Goal: Information Seeking & Learning: Understand process/instructions

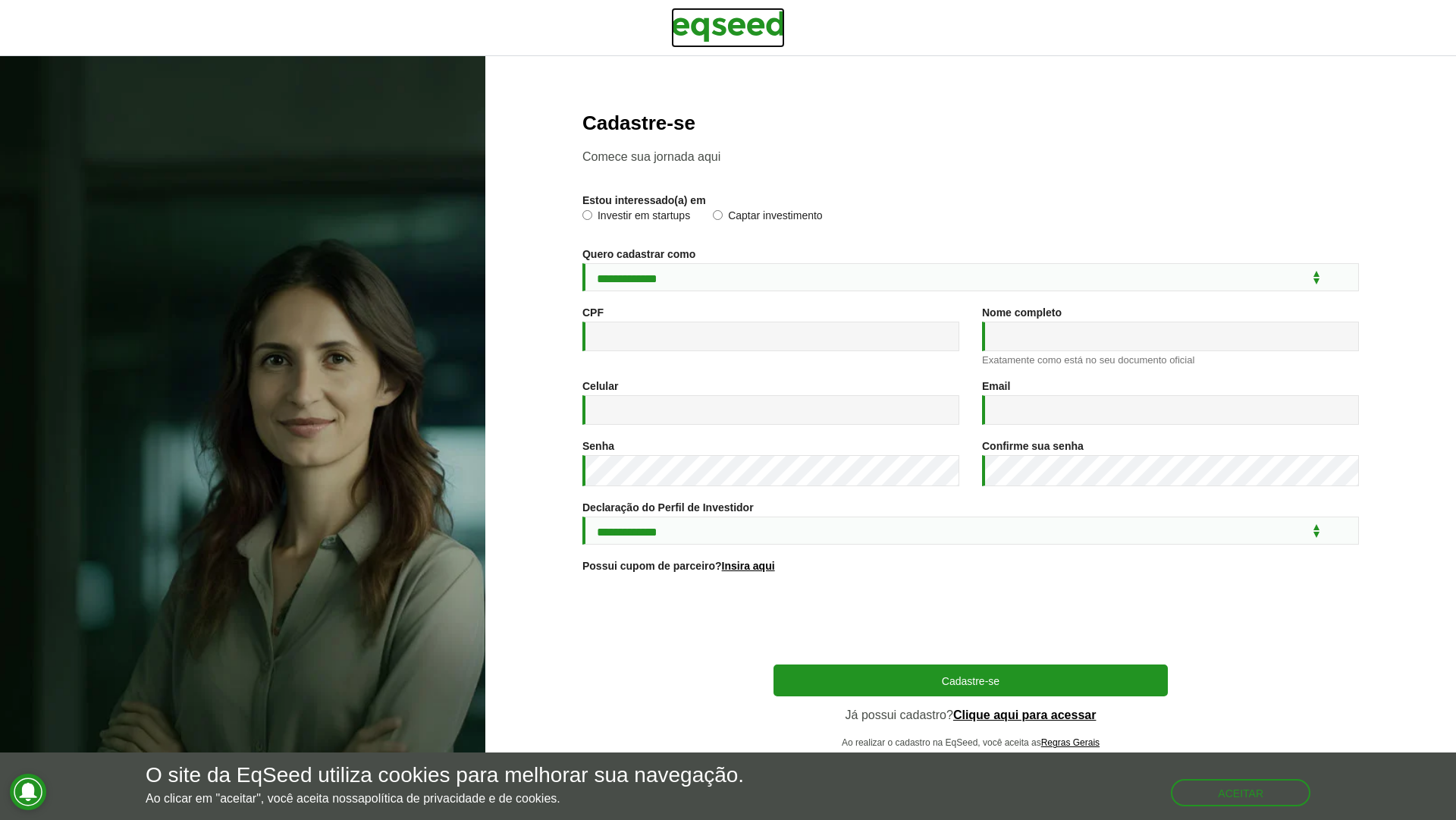
click at [743, 26] on img at bounding box center [728, 27] width 114 height 38
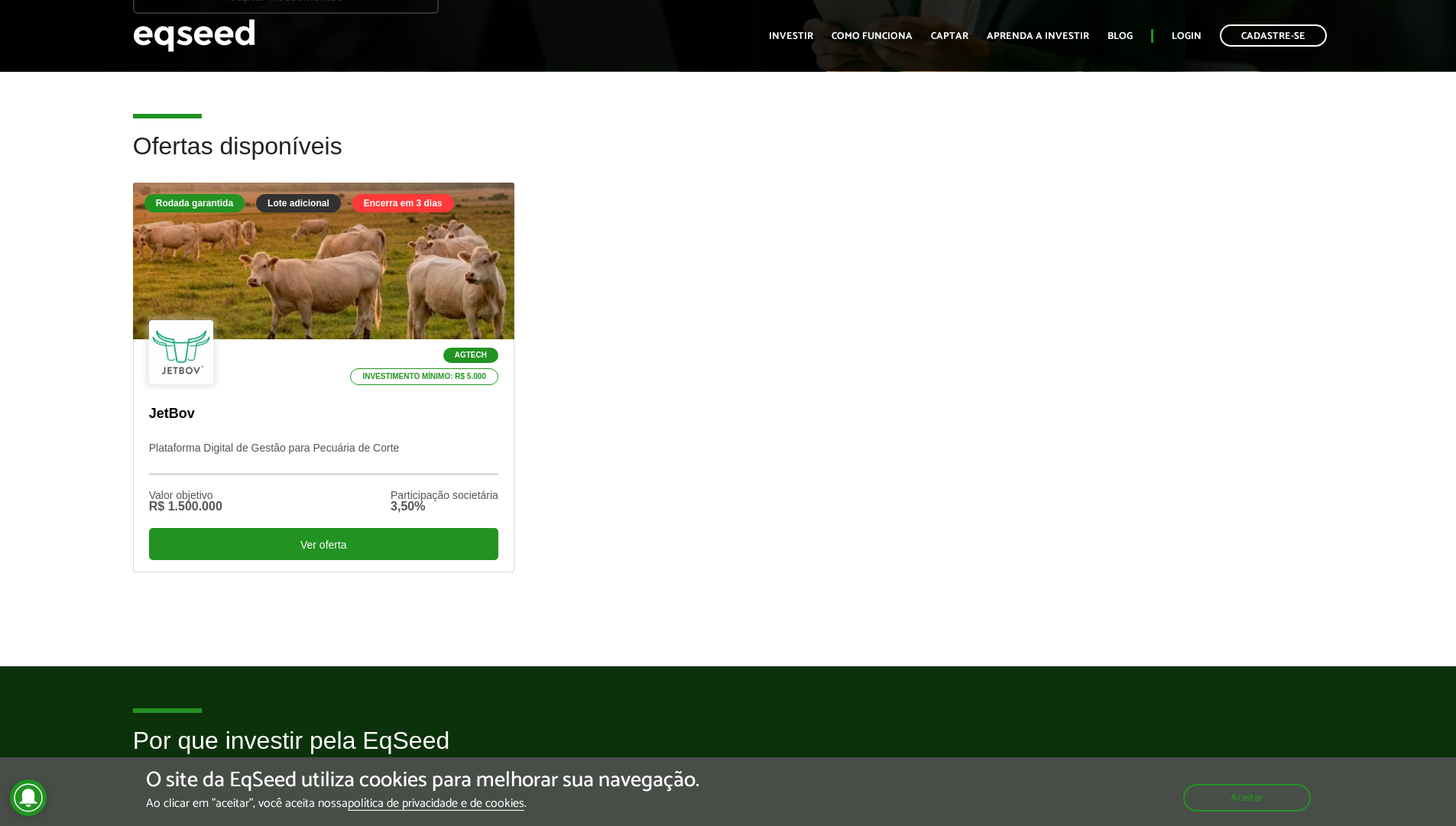
scroll to position [275, 0]
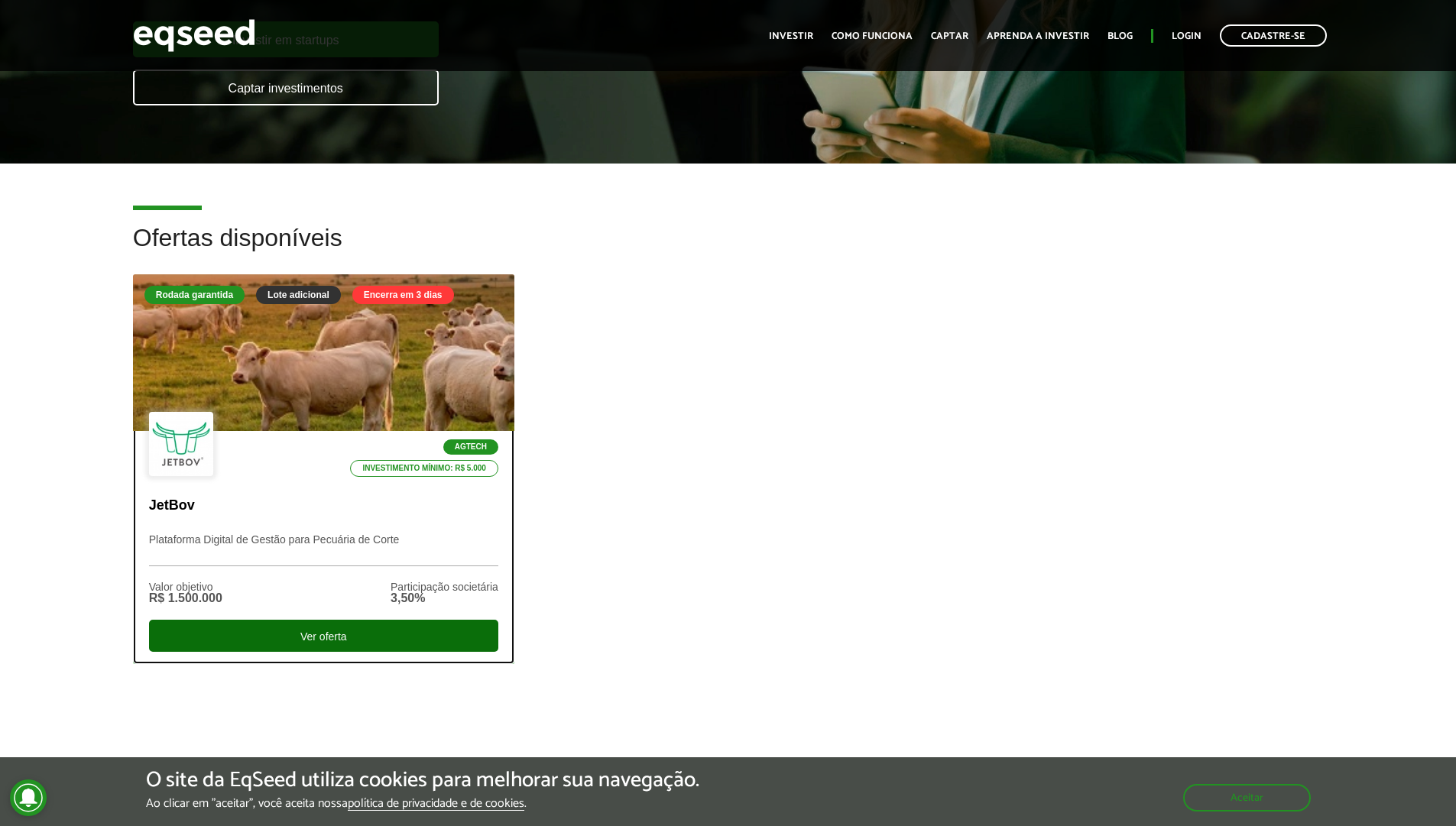
click at [357, 630] on div "Ver oferta" at bounding box center [324, 636] width 349 height 32
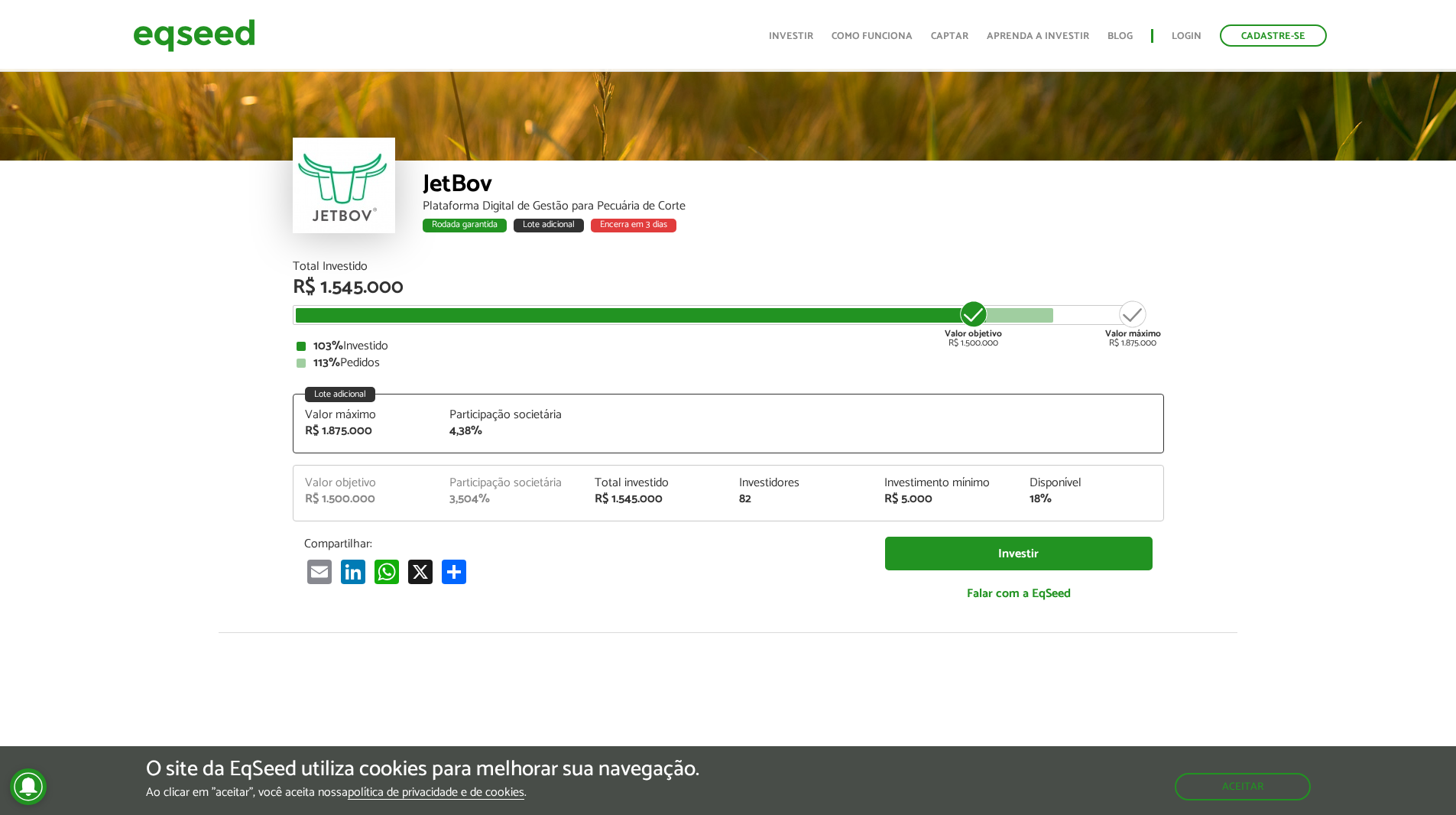
scroll to position [1917, 0]
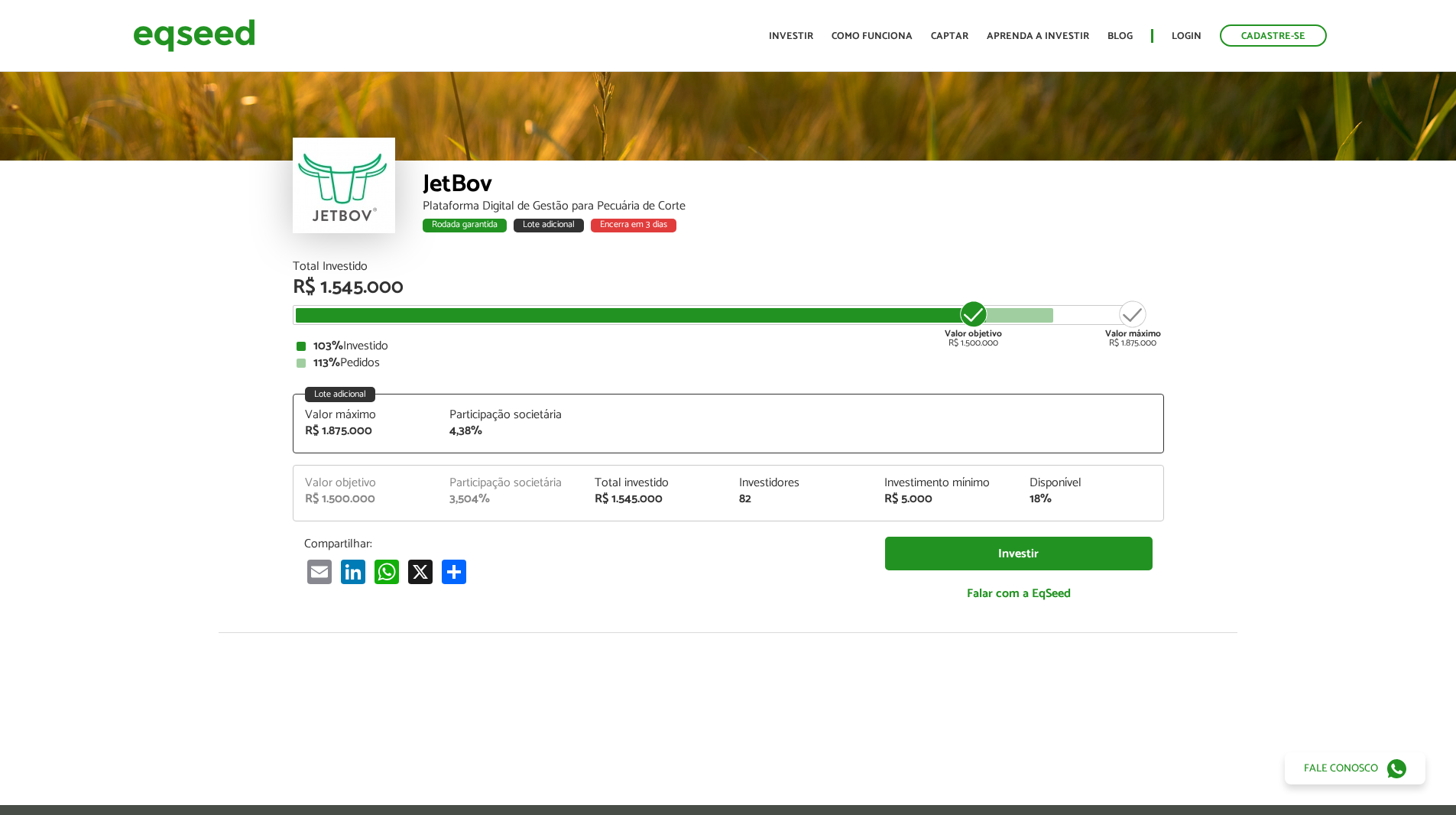
scroll to position [2536, 0]
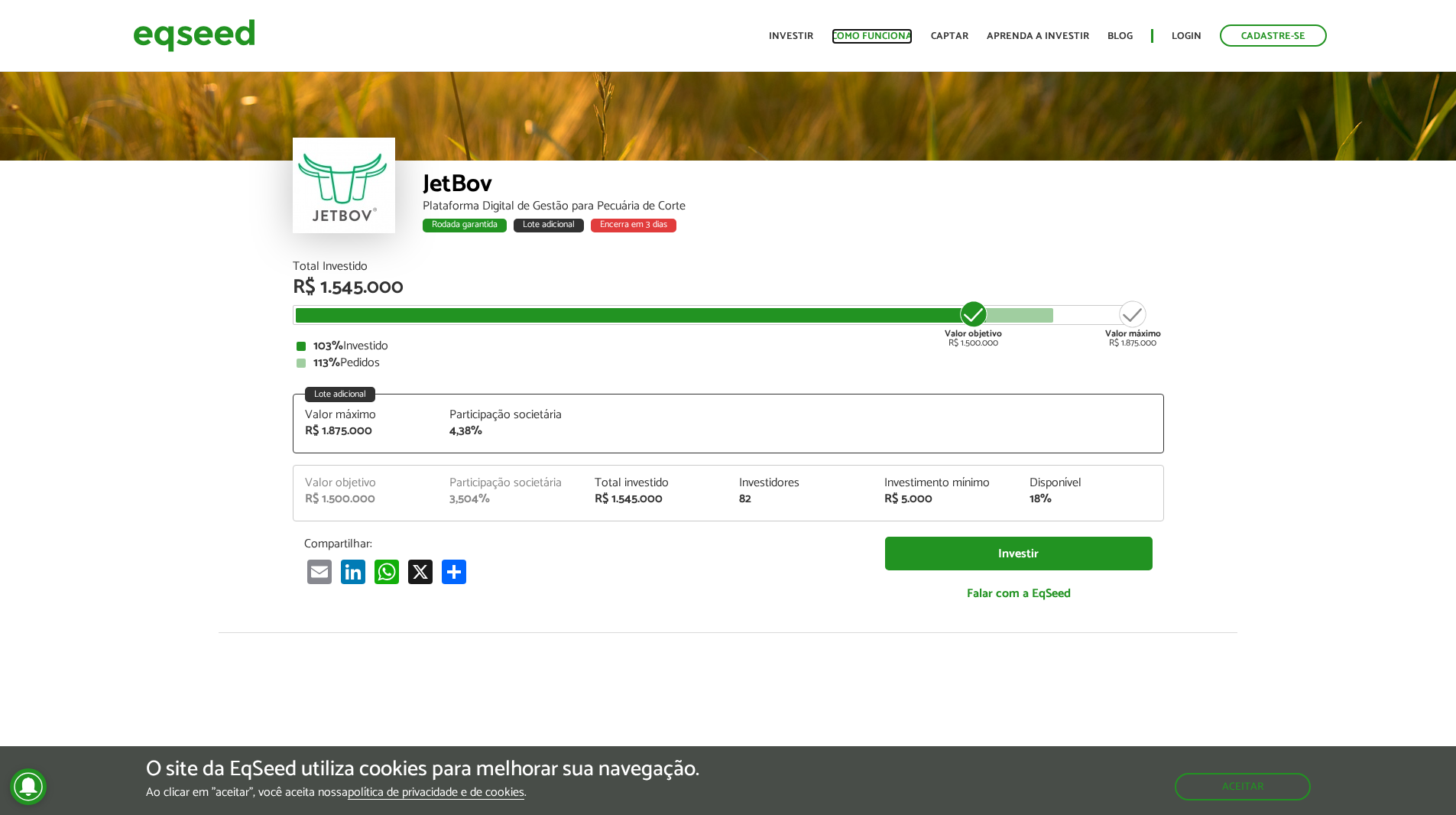
click at [863, 38] on link "Como funciona" at bounding box center [872, 36] width 81 height 10
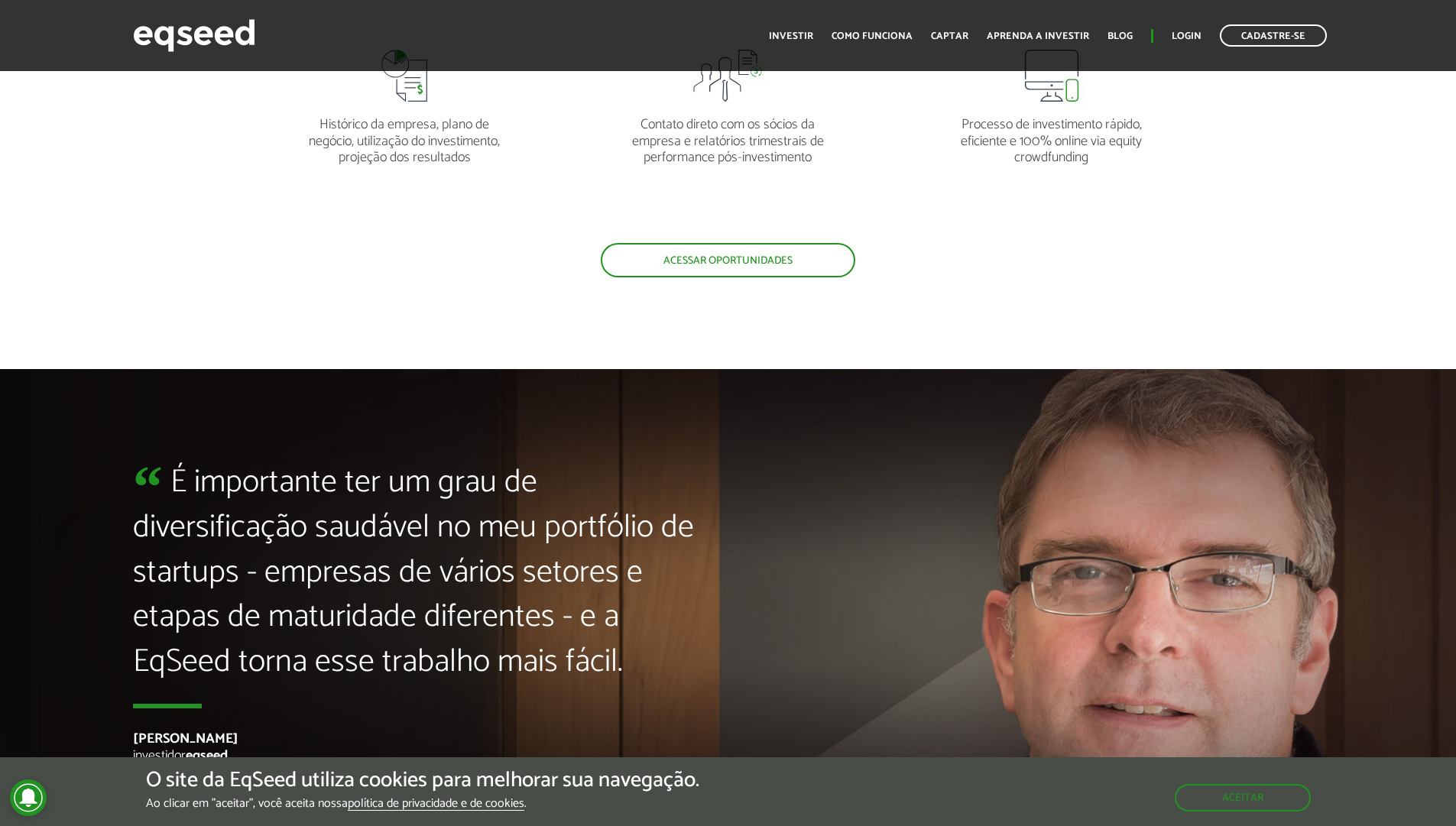
scroll to position [3510, 0]
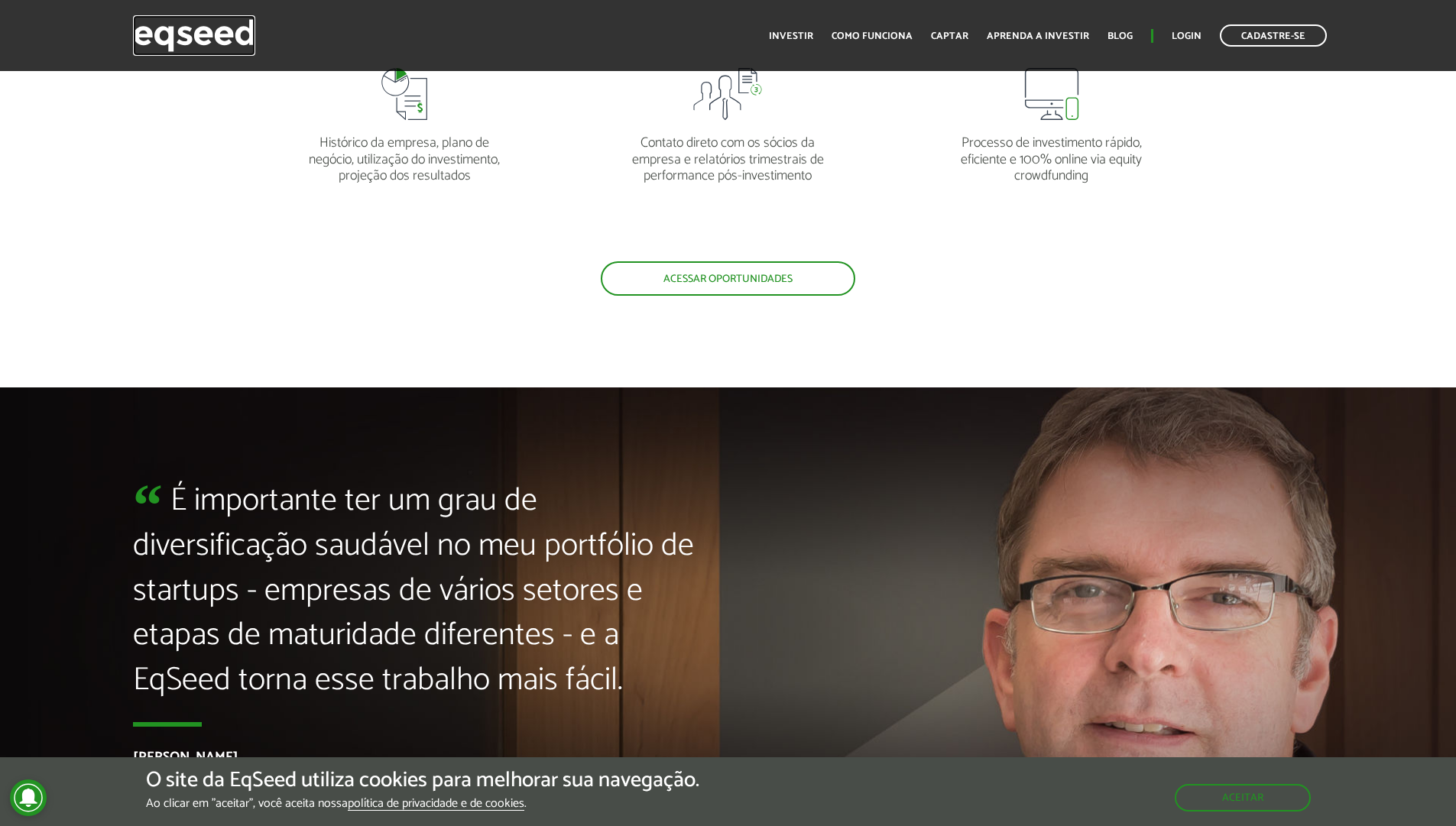
click at [223, 21] on img at bounding box center [194, 35] width 123 height 40
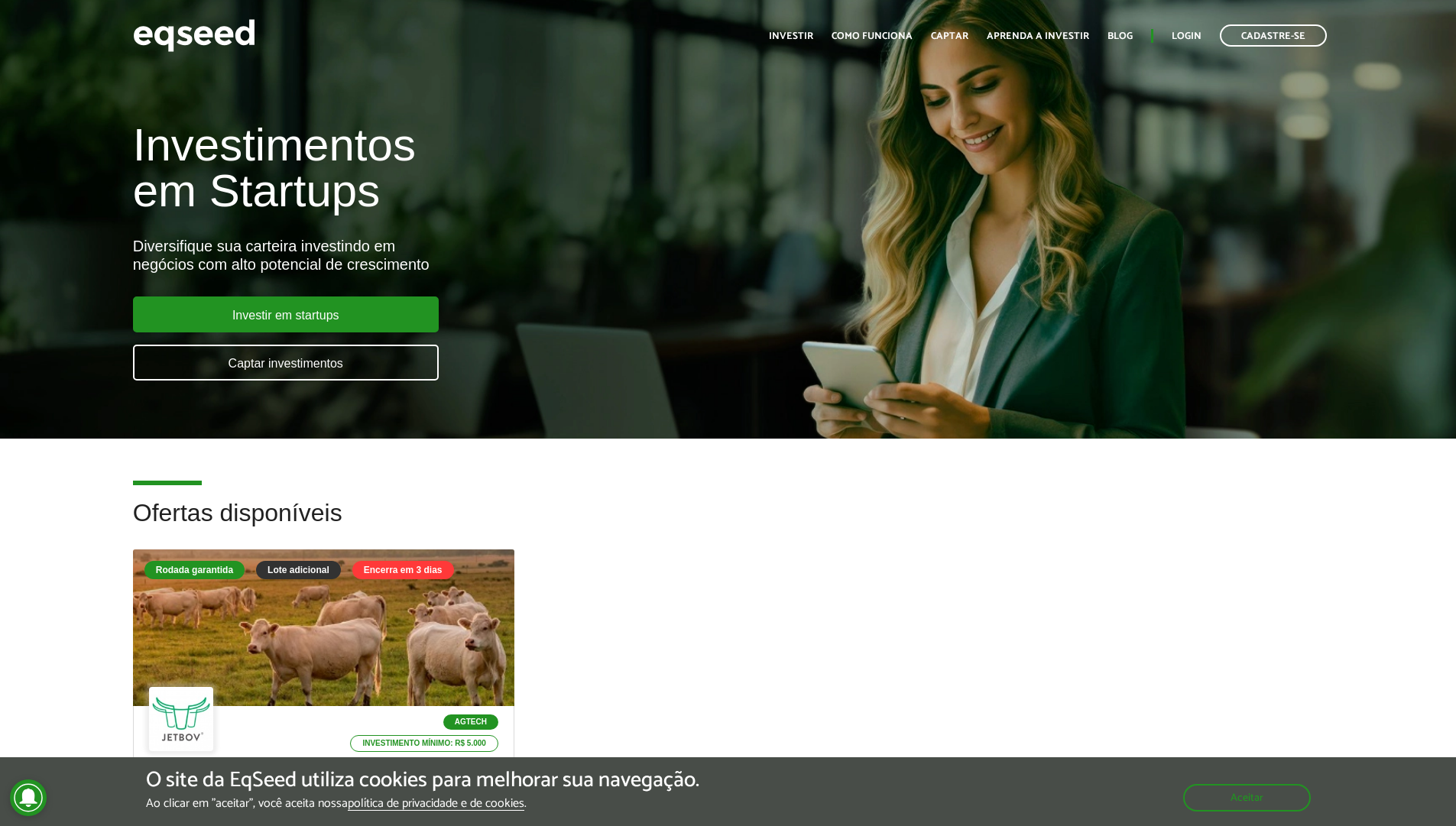
click at [576, 327] on div "Investimentos em Startups Diversifique sua carteira investindo em negócios com …" at bounding box center [486, 242] width 728 height 301
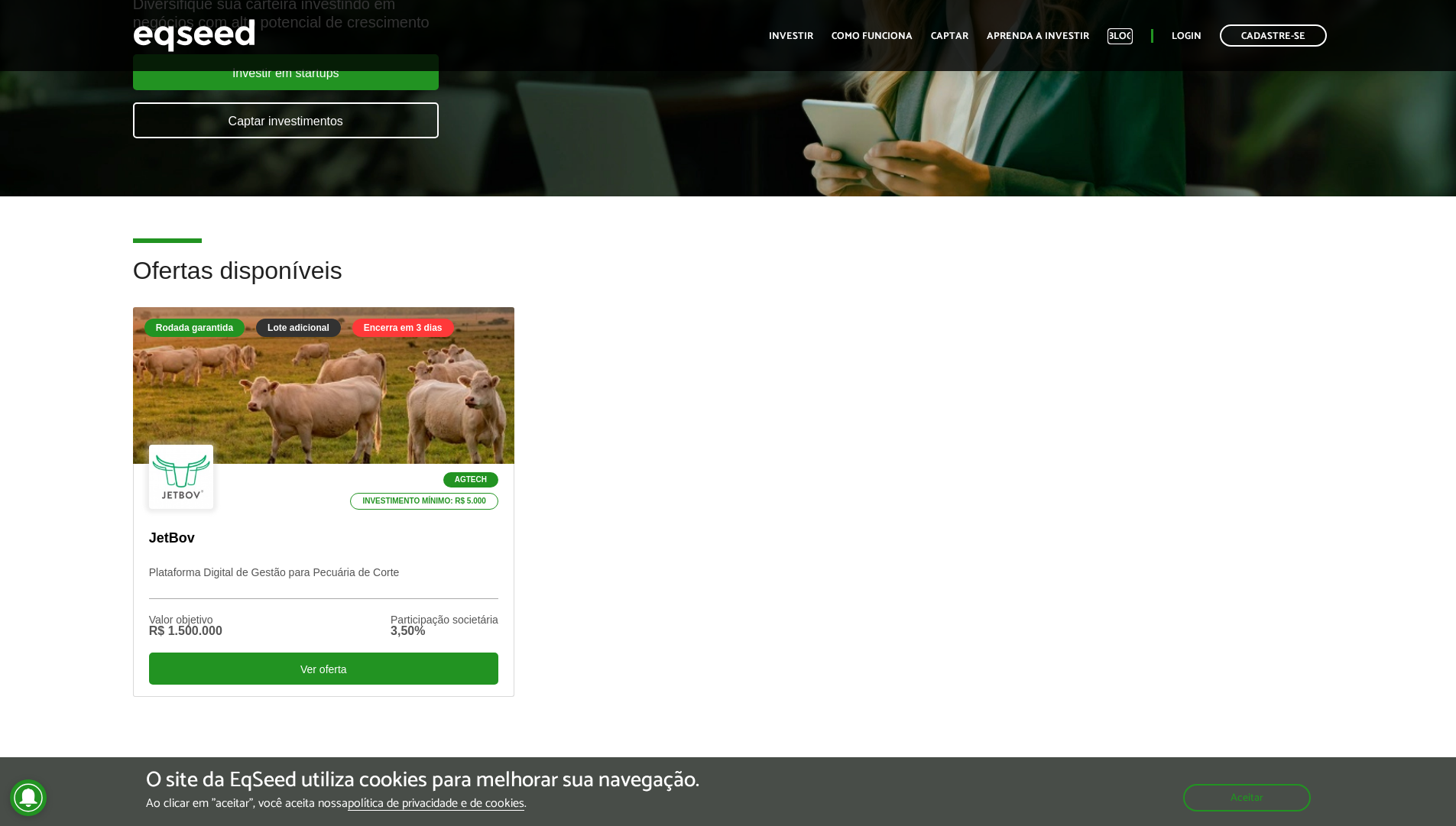
scroll to position [247, 0]
